Goal: Information Seeking & Learning: Learn about a topic

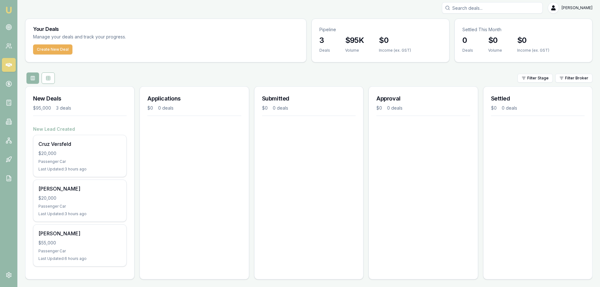
scroll to position [5, 0]
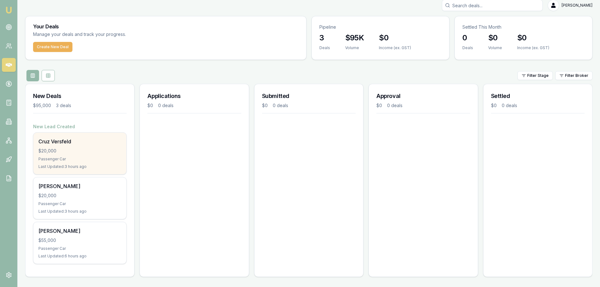
click at [82, 164] on div "Last Updated: 3 hours ago" at bounding box center [79, 166] width 83 height 5
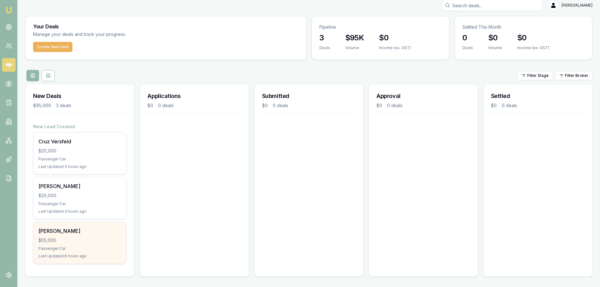
click at [78, 251] on div "Passenger Car" at bounding box center [79, 248] width 83 height 5
